Goal: Task Accomplishment & Management: Manage account settings

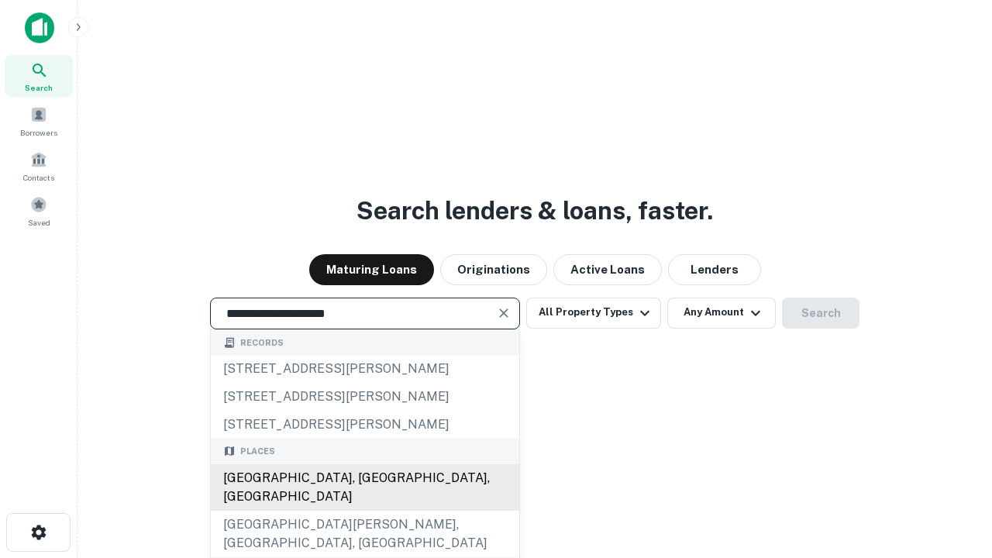
click at [364, 511] on div "Santa Monica, CA, USA" at bounding box center [365, 487] width 309 height 47
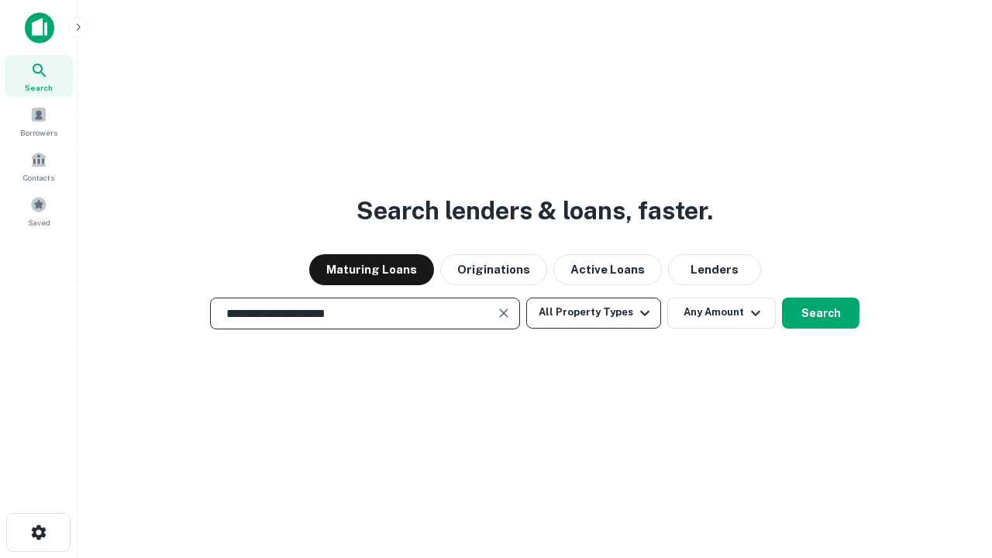
type input "**********"
click at [594, 312] on button "All Property Types" at bounding box center [593, 313] width 135 height 31
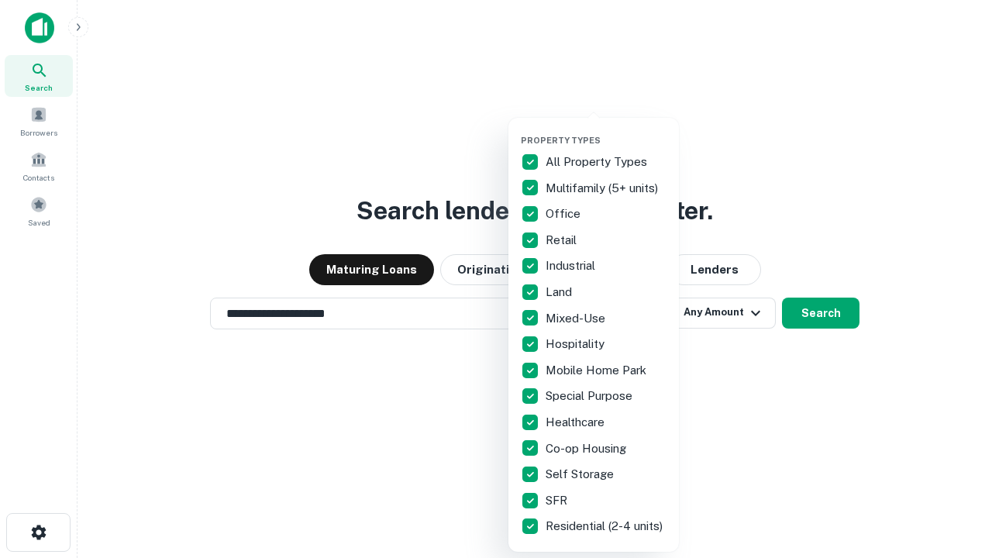
click at [606, 130] on button "button" at bounding box center [606, 130] width 171 height 1
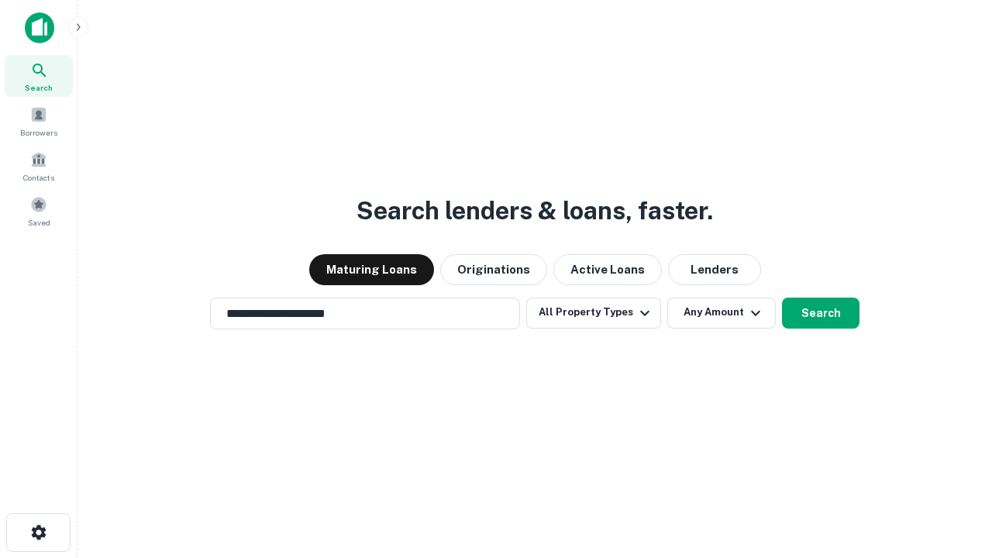
scroll to position [24, 0]
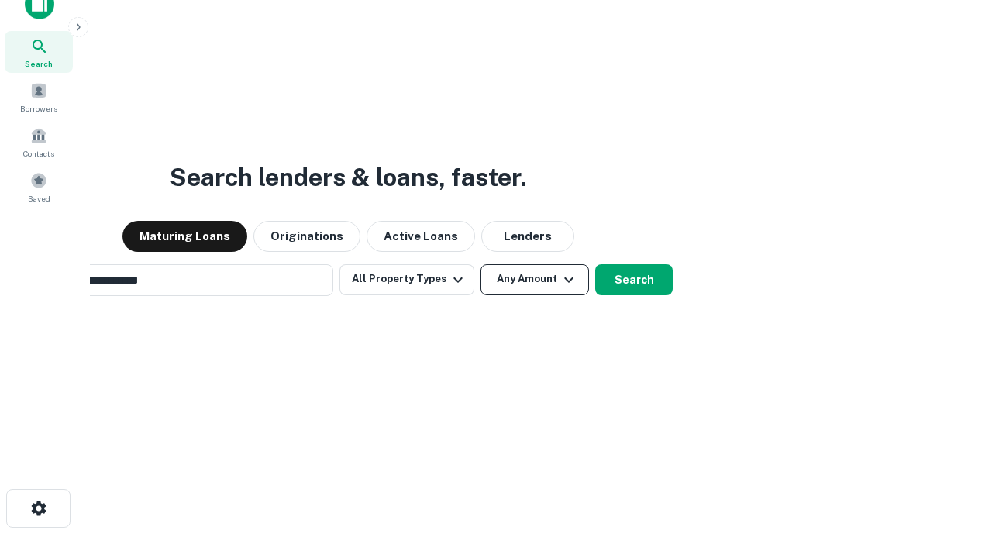
click at [481, 264] on button "Any Amount" at bounding box center [535, 279] width 109 height 31
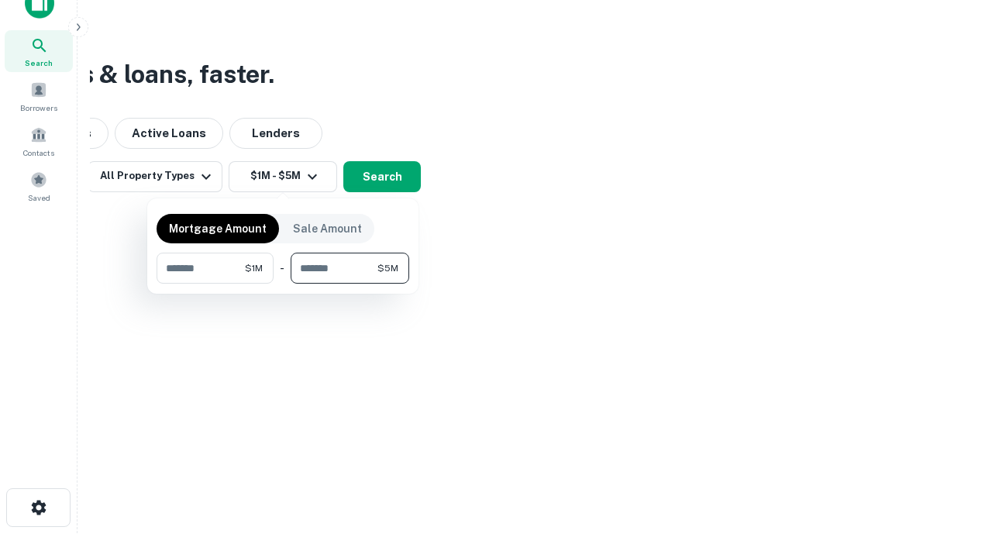
type input "*******"
click at [283, 284] on button "button" at bounding box center [283, 284] width 253 height 1
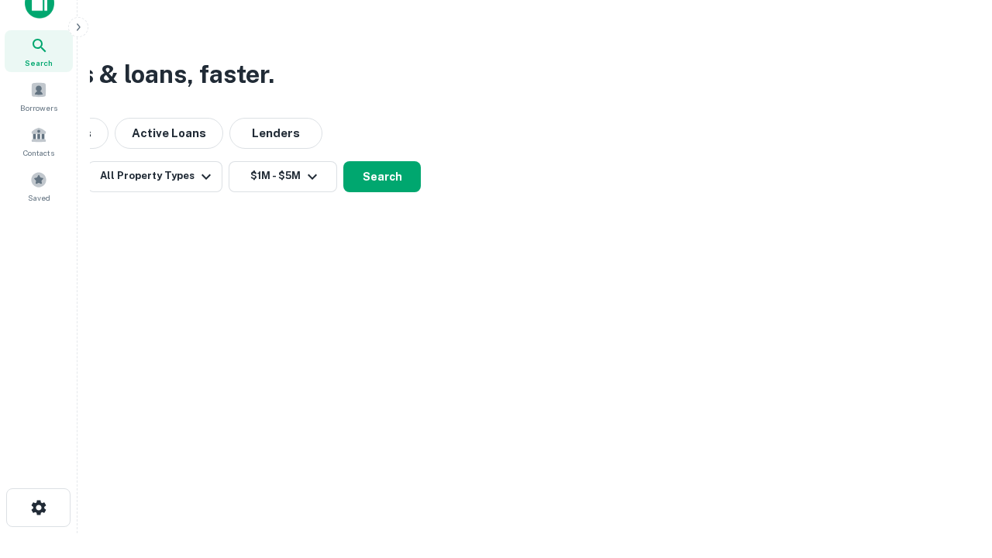
scroll to position [9, 286]
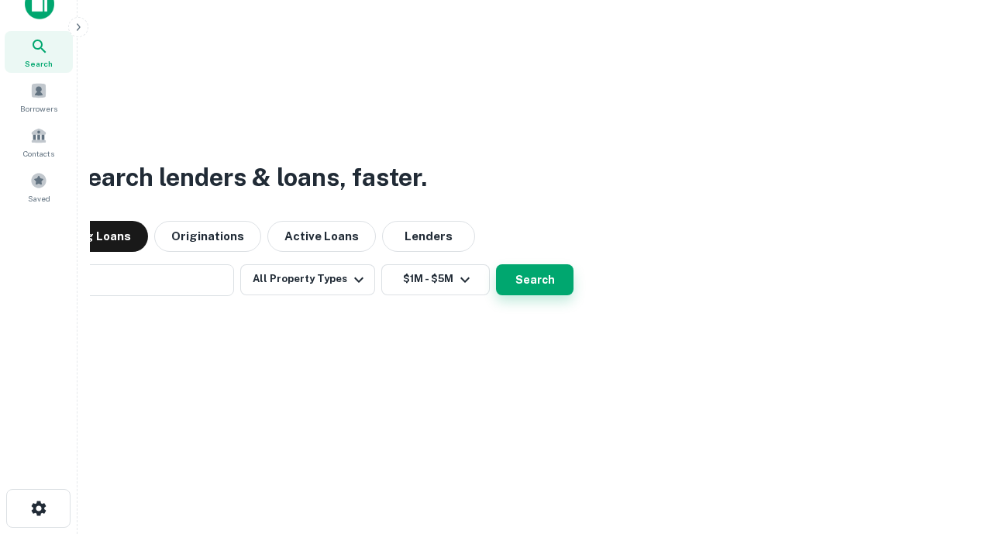
click at [496, 264] on button "Search" at bounding box center [535, 279] width 78 height 31
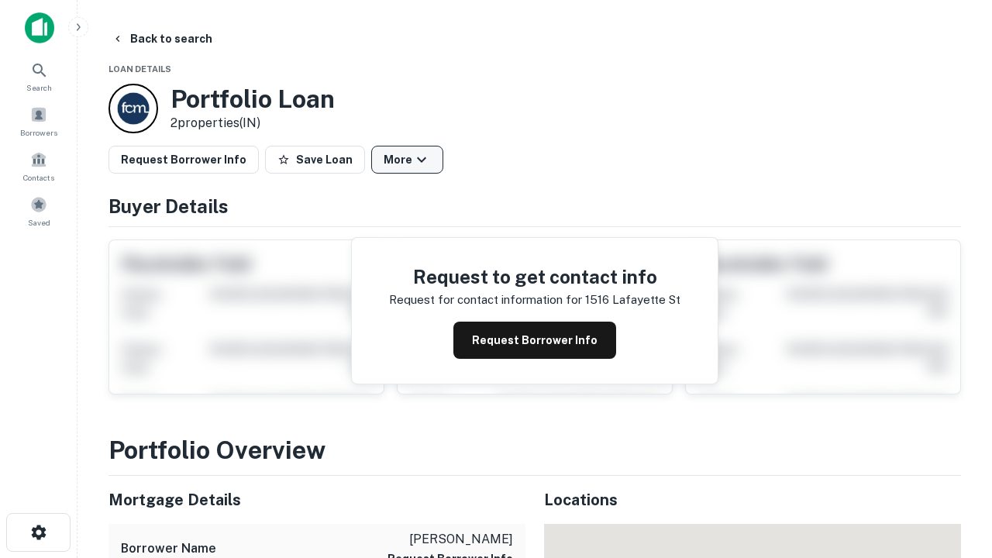
click at [407, 160] on button "More" at bounding box center [407, 160] width 72 height 28
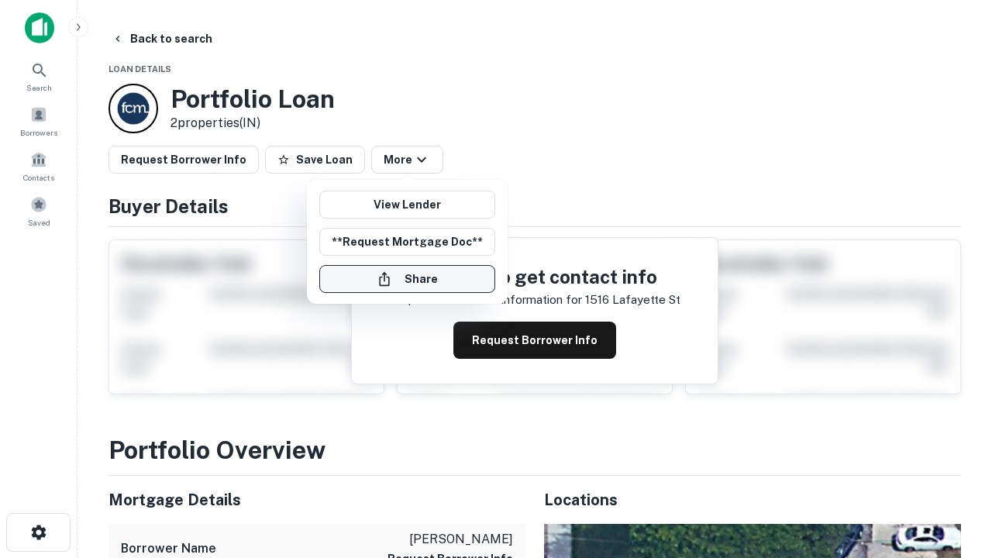
click at [407, 279] on button "Share" at bounding box center [407, 279] width 176 height 28
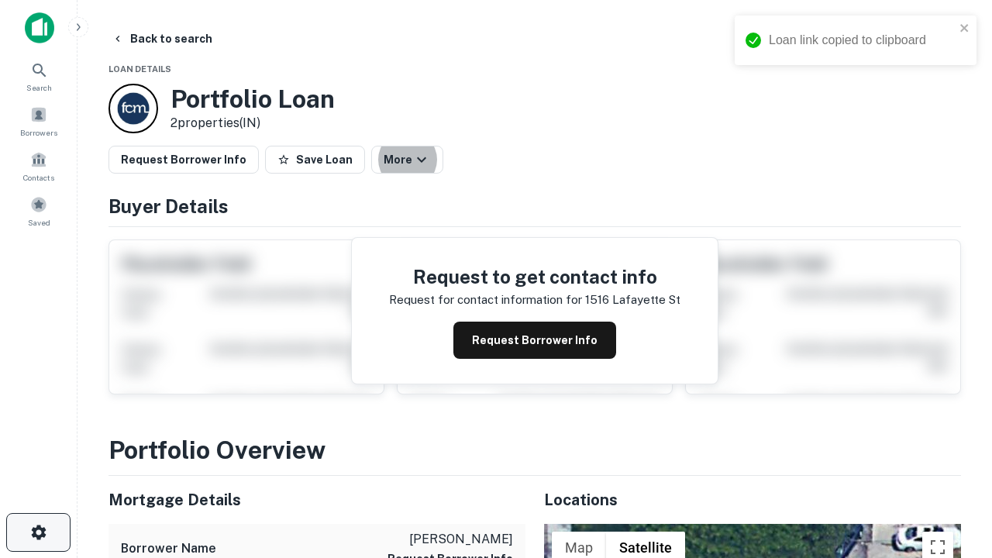
click at [38, 533] on icon "button" at bounding box center [38, 532] width 19 height 19
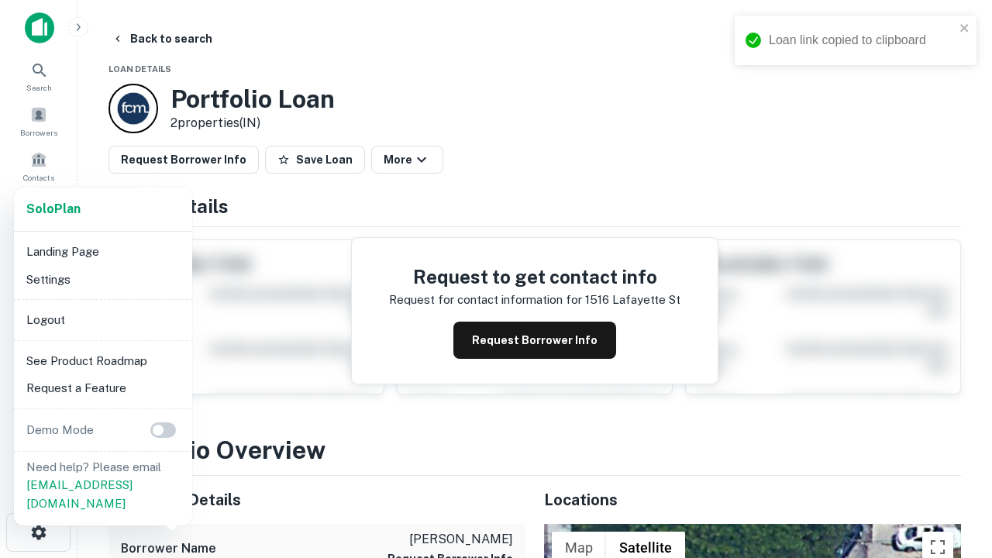
click at [102, 319] on li "Logout" at bounding box center [103, 320] width 166 height 28
